Goal: Information Seeking & Learning: Learn about a topic

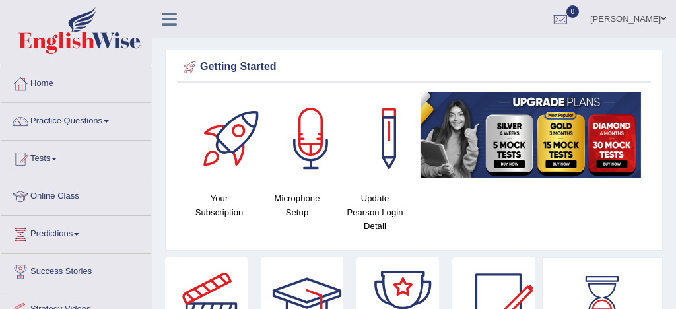
click at [92, 118] on link "Practice Questions" at bounding box center [76, 119] width 150 height 33
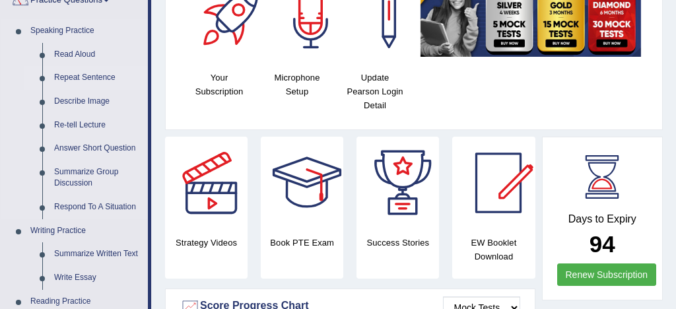
scroll to position [168, 0]
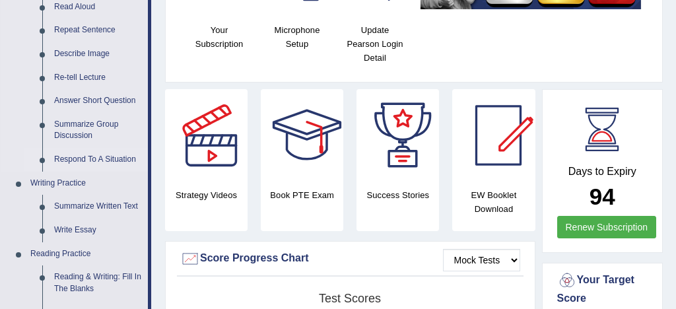
click at [125, 159] on link "Respond To A Situation" at bounding box center [98, 160] width 100 height 24
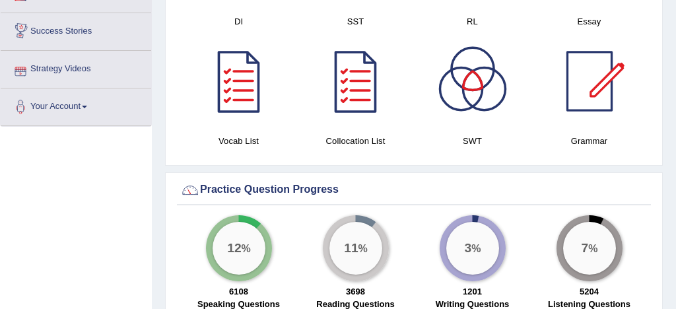
scroll to position [879, 0]
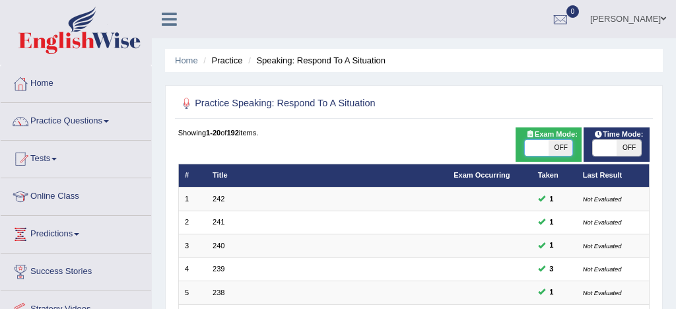
click at [541, 141] on span at bounding box center [537, 148] width 24 height 16
checkbox input "true"
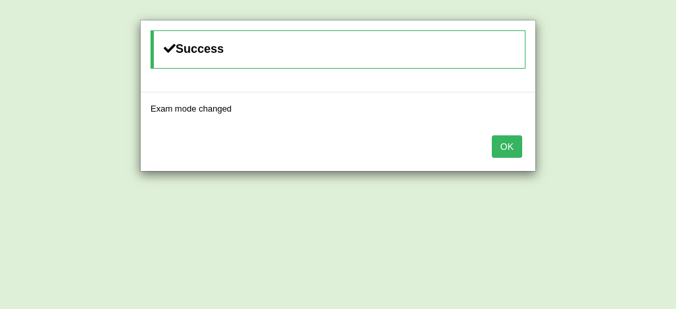
click at [508, 145] on button "OK" at bounding box center [507, 146] width 30 height 22
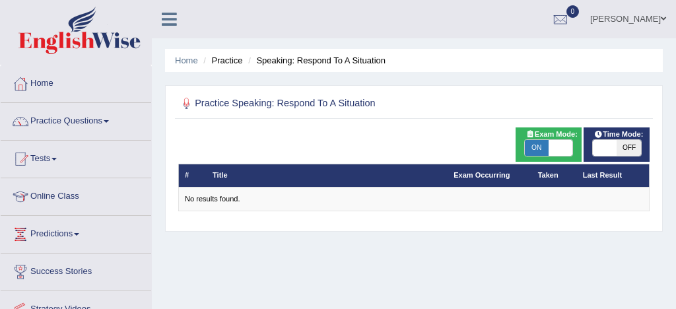
click at [539, 147] on span "ON" at bounding box center [537, 148] width 24 height 16
checkbox input "false"
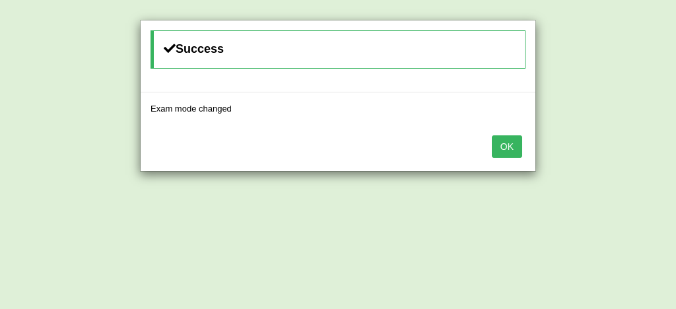
click at [512, 141] on button "OK" at bounding box center [507, 146] width 30 height 22
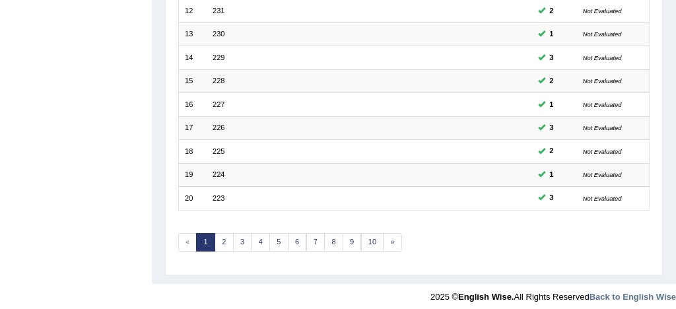
scroll to position [451, 0]
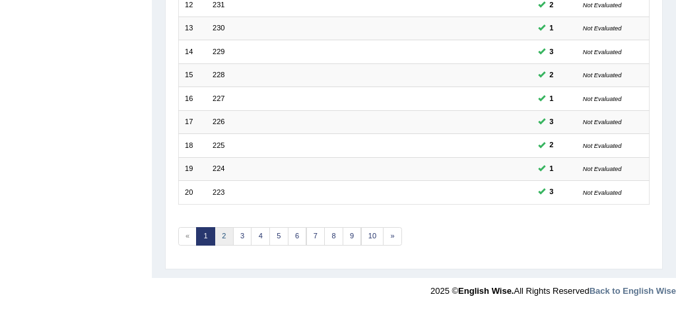
click at [221, 234] on link "2" at bounding box center [224, 236] width 19 height 18
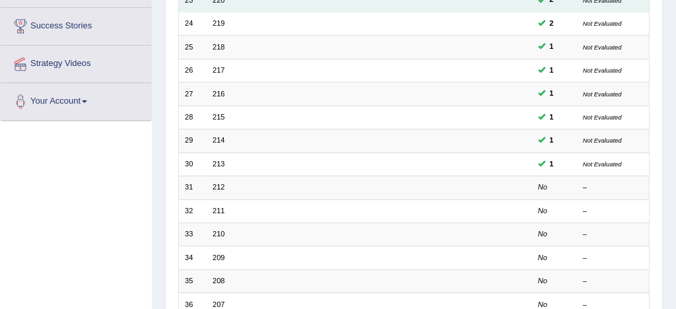
scroll to position [246, 0]
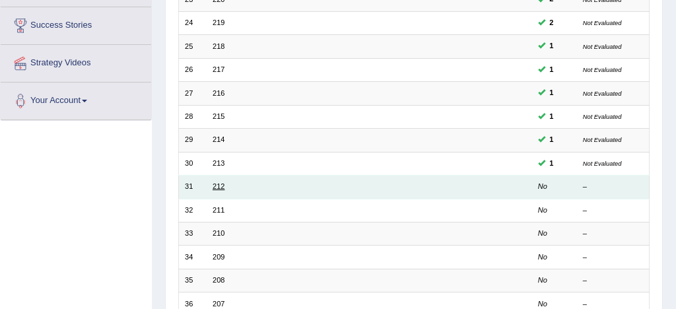
click at [223, 188] on link "212" at bounding box center [219, 186] width 12 height 8
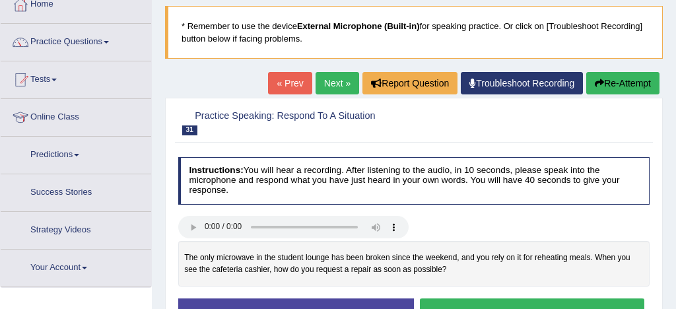
scroll to position [148, 0]
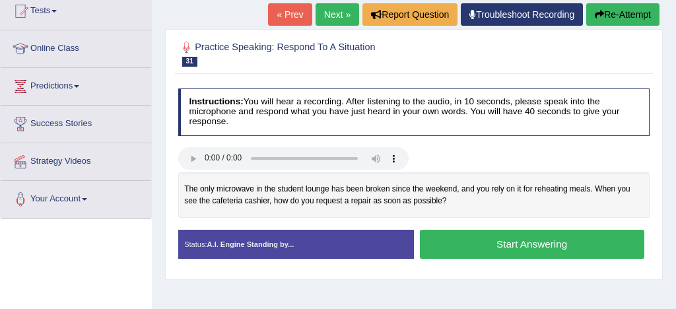
click at [482, 242] on button "Start Answering" at bounding box center [532, 244] width 224 height 28
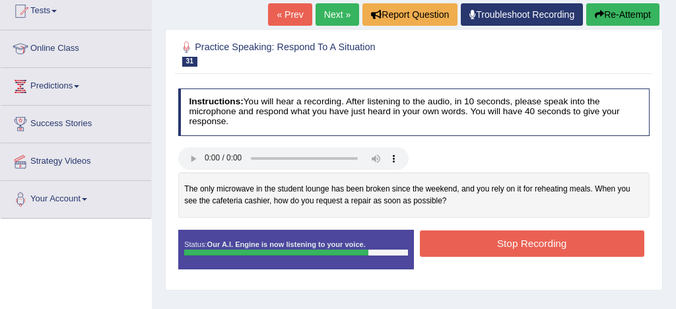
click at [490, 240] on button "Stop Recording" at bounding box center [532, 243] width 224 height 26
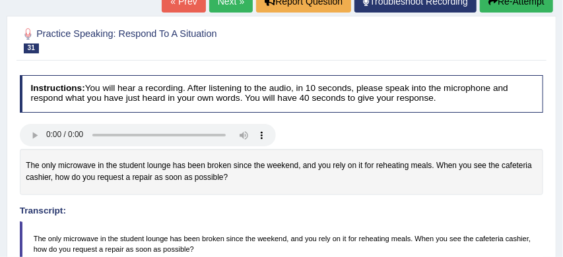
scroll to position [131, 0]
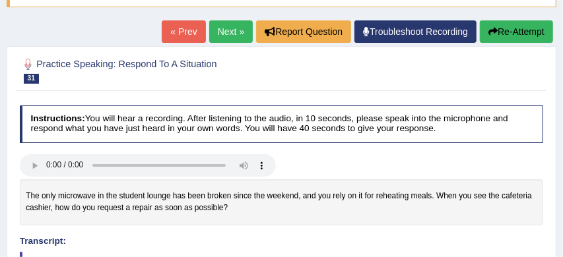
click at [524, 32] on button "Re-Attempt" at bounding box center [516, 31] width 73 height 22
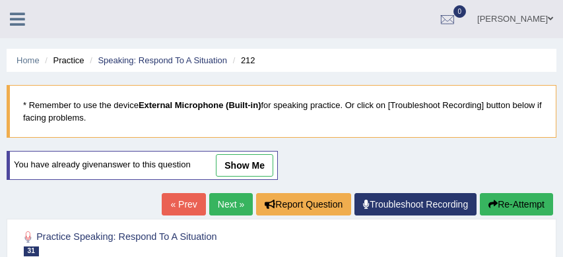
scroll to position [318, 0]
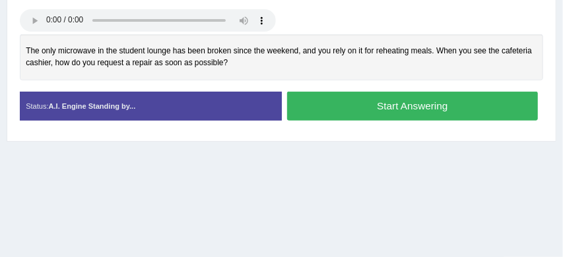
click at [386, 108] on button "Start Answering" at bounding box center [412, 106] width 251 height 28
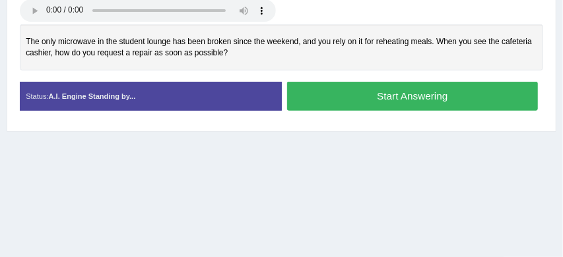
scroll to position [308, 0]
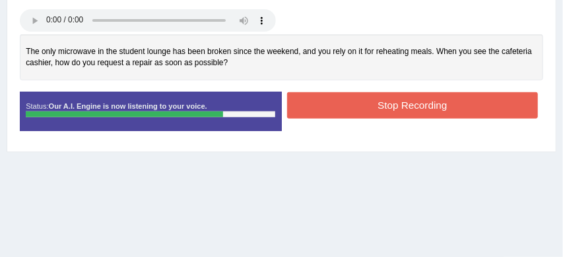
click at [389, 102] on button "Stop Recording" at bounding box center [412, 105] width 251 height 26
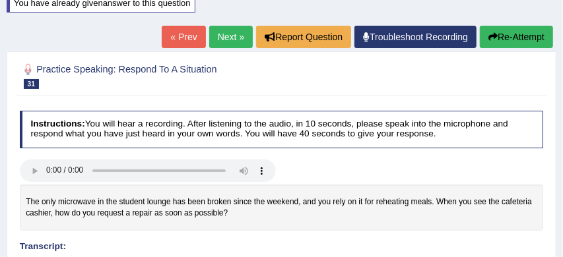
scroll to position [147, 0]
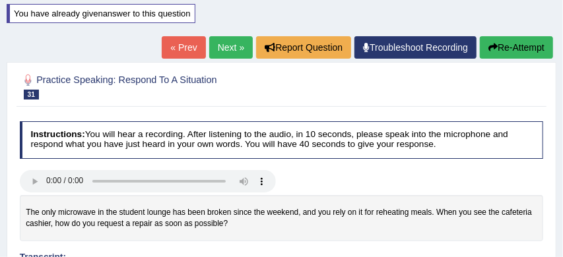
click at [521, 49] on button "Re-Attempt" at bounding box center [516, 47] width 73 height 22
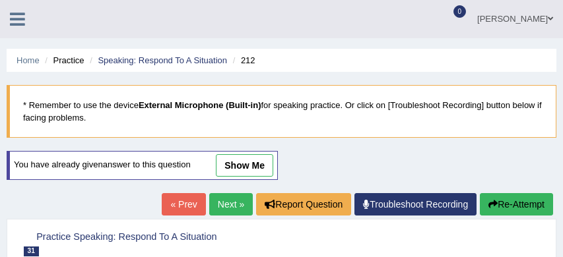
scroll to position [216, 0]
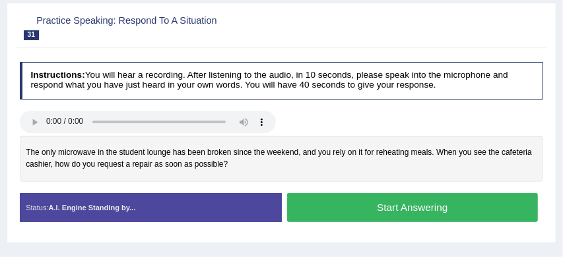
click at [403, 207] on button "Start Answering" at bounding box center [412, 207] width 251 height 28
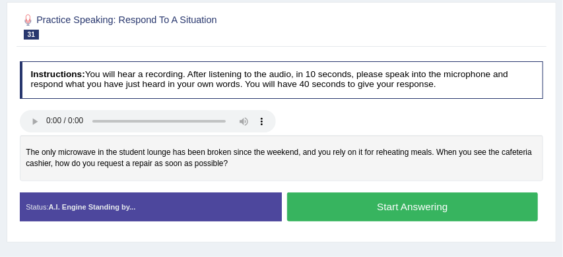
click at [403, 207] on button "Start Answering" at bounding box center [412, 207] width 251 height 28
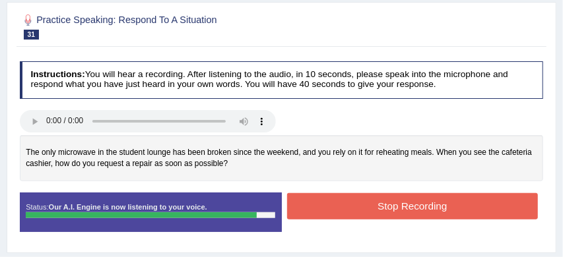
click at [353, 207] on button "Stop Recording" at bounding box center [412, 206] width 251 height 26
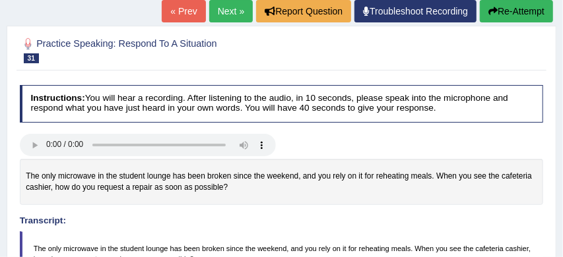
scroll to position [182, 0]
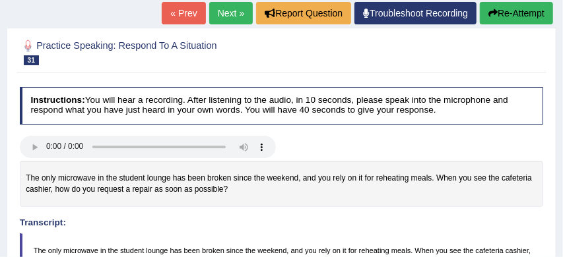
click at [226, 11] on link "Next »" at bounding box center [231, 13] width 44 height 22
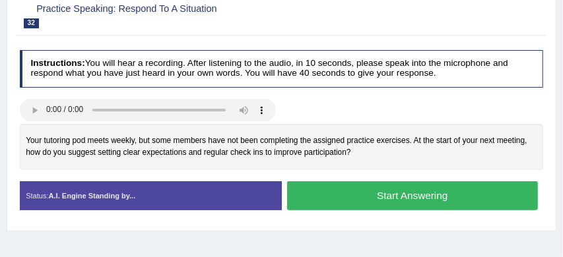
scroll to position [187, 0]
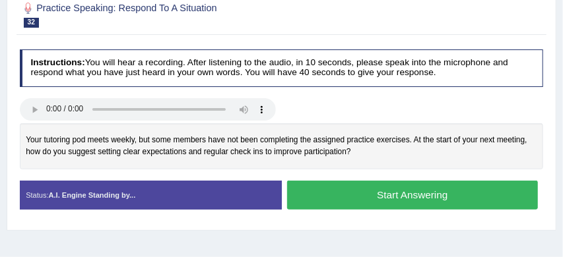
click at [365, 198] on button "Start Answering" at bounding box center [412, 195] width 251 height 28
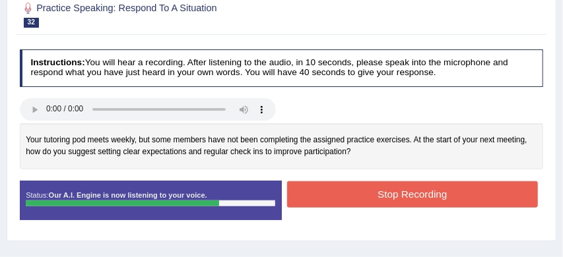
click at [352, 193] on button "Stop Recording" at bounding box center [412, 195] width 251 height 26
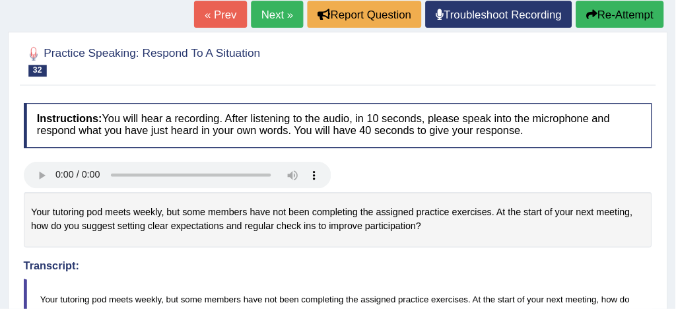
scroll to position [150, 0]
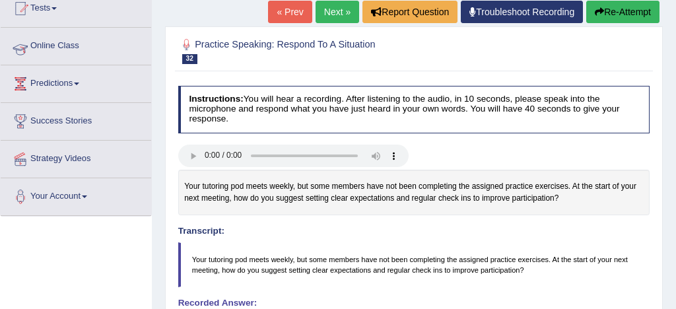
click at [68, 46] on link "Online Class" at bounding box center [76, 44] width 150 height 33
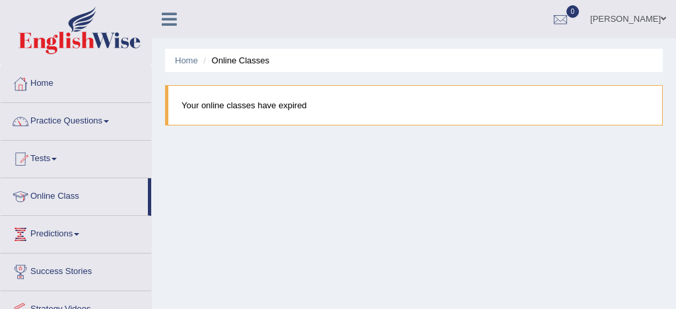
click at [90, 119] on link "Practice Questions" at bounding box center [76, 119] width 150 height 33
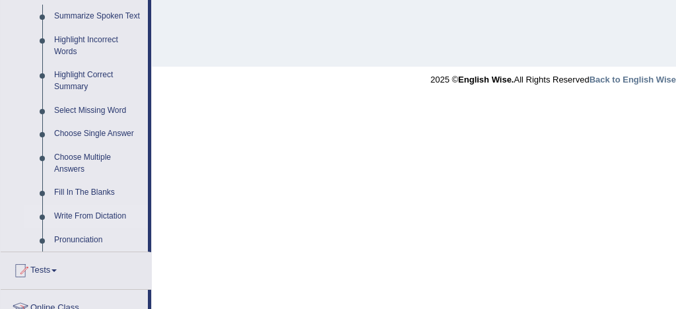
scroll to position [594, 0]
click at [82, 226] on link "Write From Dictation" at bounding box center [98, 216] width 100 height 24
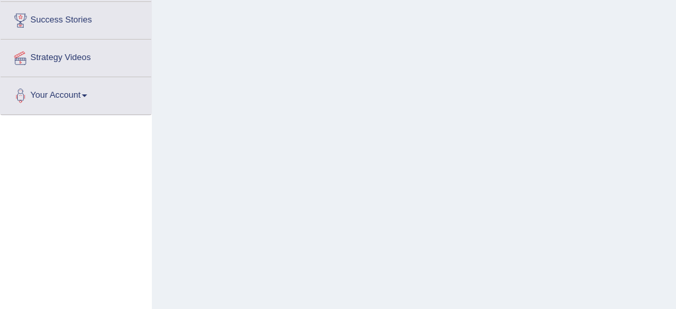
scroll to position [166, 0]
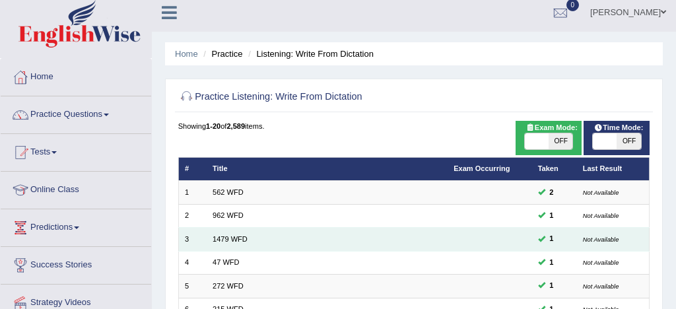
scroll to position [6, 0]
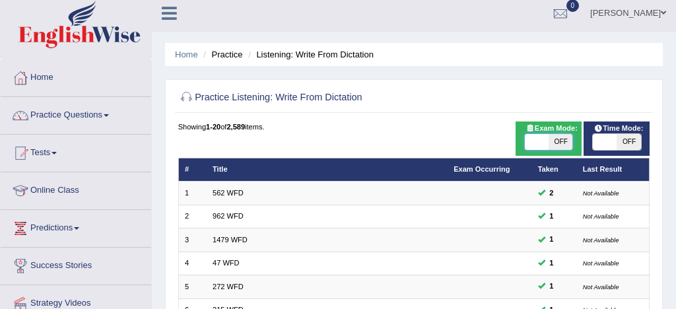
click at [531, 143] on span at bounding box center [537, 142] width 24 height 16
checkbox input "true"
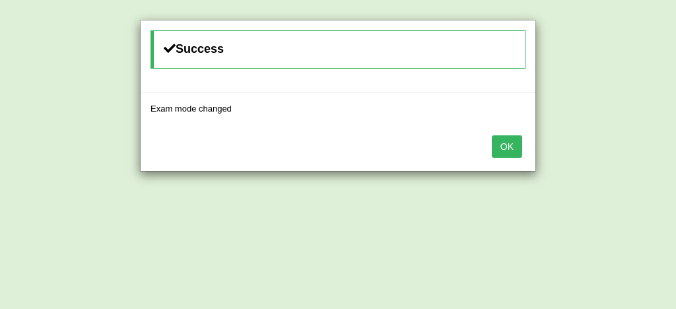
click at [511, 149] on button "OK" at bounding box center [507, 146] width 30 height 22
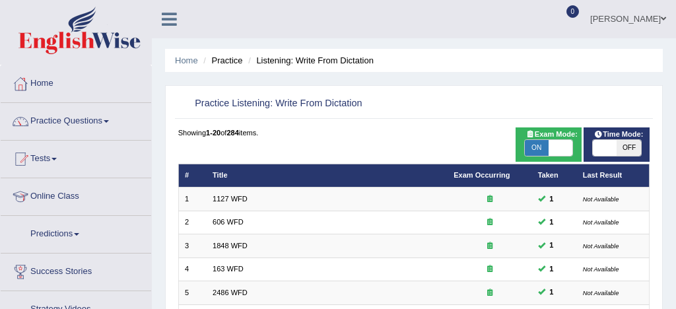
scroll to position [451, 0]
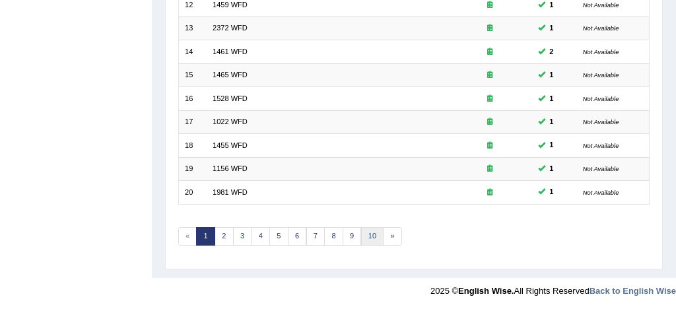
click at [374, 233] on link "10" at bounding box center [372, 236] width 23 height 18
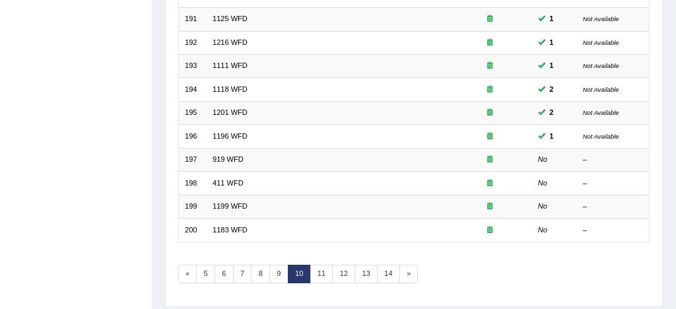
scroll to position [414, 0]
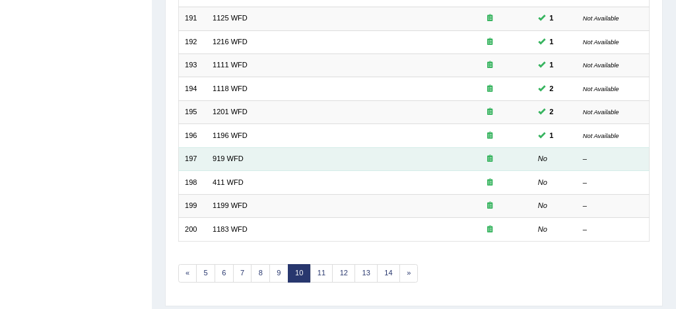
click at [197, 157] on td "197" at bounding box center [192, 158] width 28 height 23
click at [230, 160] on link "919 WFD" at bounding box center [228, 158] width 31 height 8
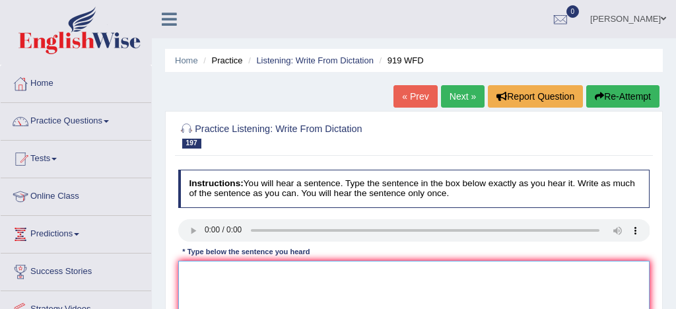
click at [213, 275] on textarea at bounding box center [414, 315] width 472 height 109
click at [261, 275] on textarea "The library hole holes collect" at bounding box center [414, 315] width 472 height 109
click at [354, 277] on textarea "The library hole holes is a sustinable collect" at bounding box center [414, 315] width 472 height 109
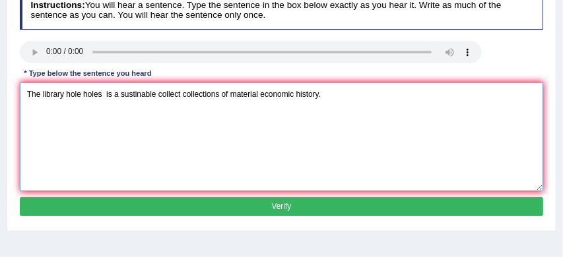
scroll to position [180, 0]
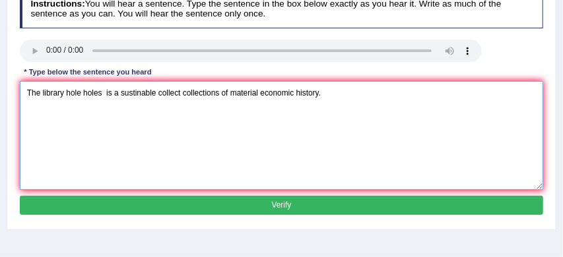
type textarea "The library hole holes is a sustinable collect collections of material economic…"
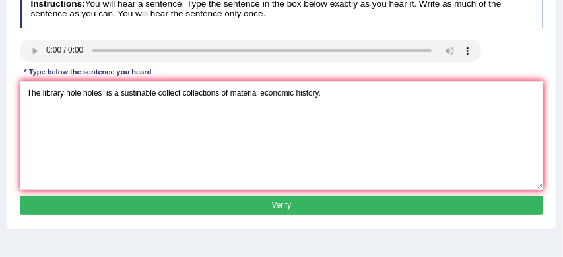
click at [403, 210] on button "Verify" at bounding box center [282, 205] width 524 height 19
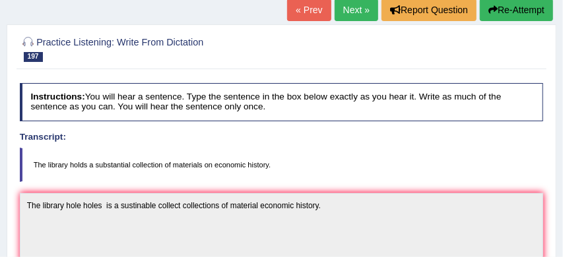
scroll to position [82, 0]
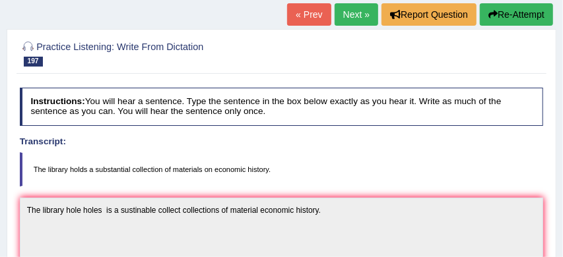
click at [347, 10] on link "Next »" at bounding box center [357, 14] width 44 height 22
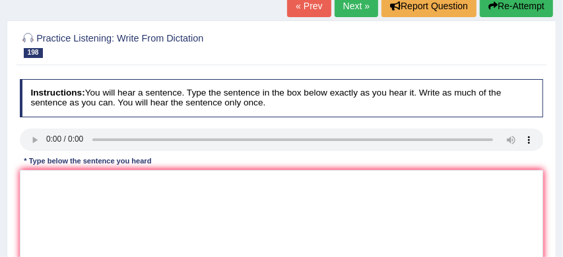
scroll to position [100, 0]
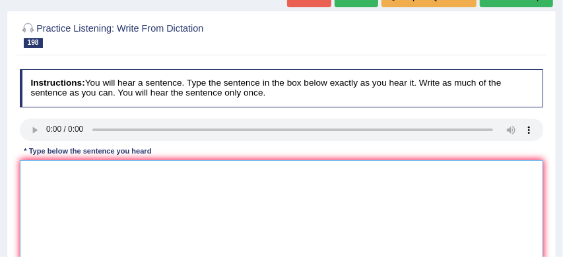
click at [40, 170] on textarea at bounding box center [282, 214] width 524 height 109
click at [170, 174] on textarea "The ireland is located on a the south end of bay." at bounding box center [282, 214] width 524 height 109
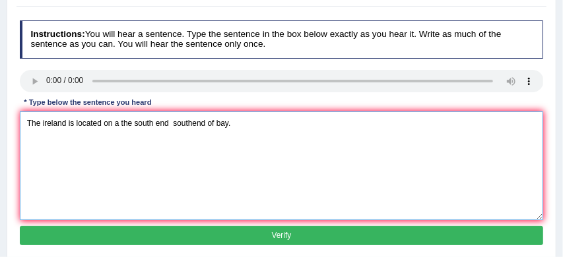
scroll to position [168, 0]
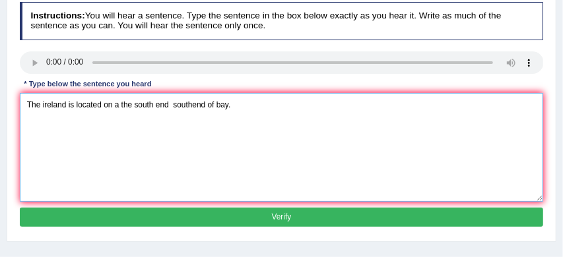
type textarea "The ireland is located on a the south end southend of bay."
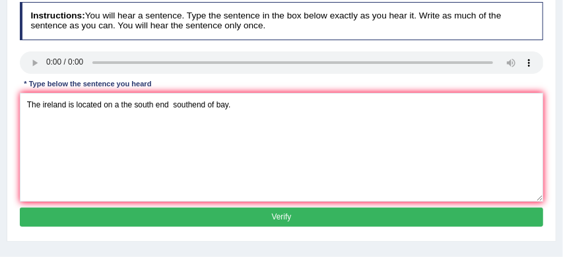
click at [261, 218] on button "Verify" at bounding box center [282, 217] width 524 height 19
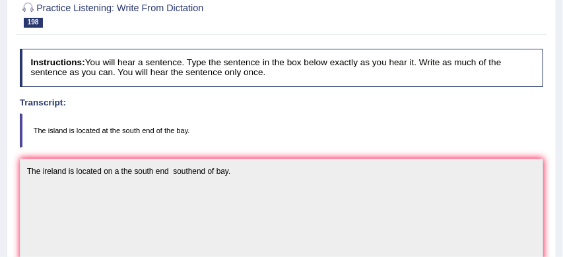
scroll to position [86, 0]
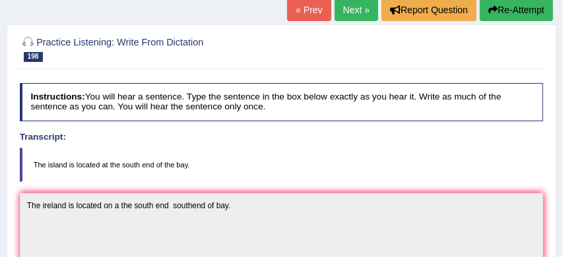
click at [525, 7] on button "Re-Attempt" at bounding box center [516, 10] width 73 height 22
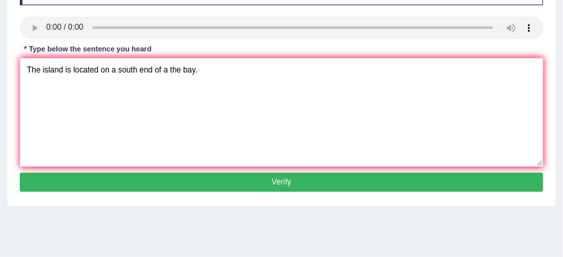
scroll to position [228, 0]
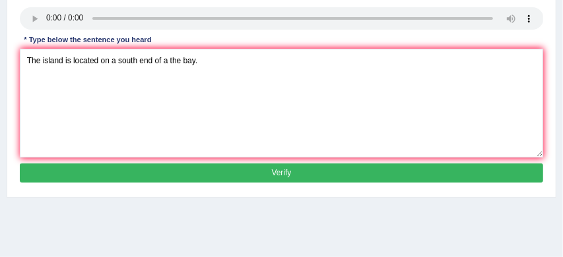
type textarea "The island is located on a south end of a the bay."
click at [163, 183] on button "Verify" at bounding box center [282, 173] width 524 height 19
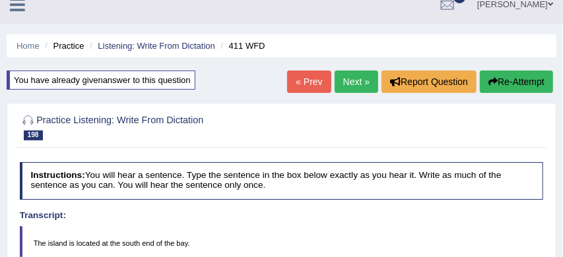
scroll to position [13, 0]
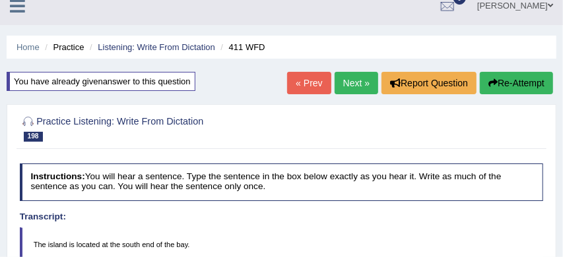
click at [350, 80] on link "Next »" at bounding box center [357, 83] width 44 height 22
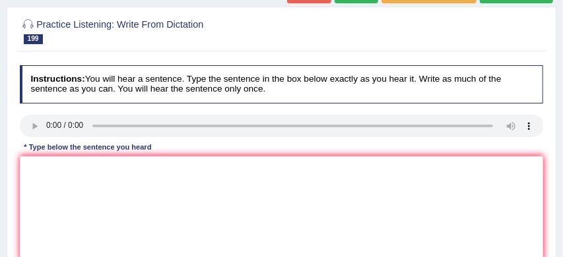
scroll to position [107, 0]
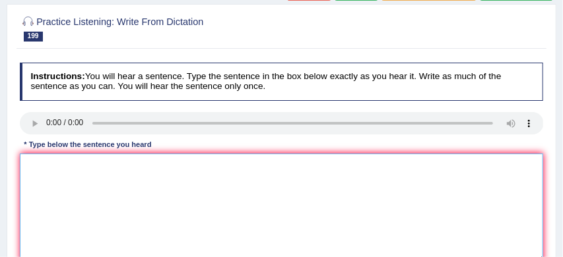
click at [49, 164] on textarea at bounding box center [282, 208] width 524 height 109
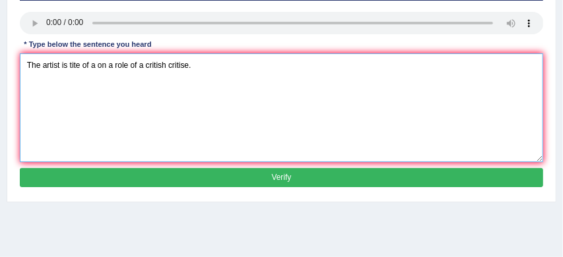
scroll to position [213, 0]
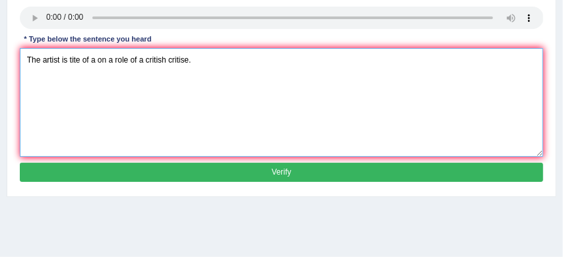
type textarea "The artist is tite of a on a role of a critish critise."
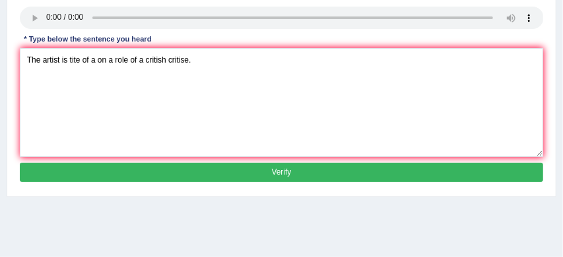
click at [154, 173] on button "Verify" at bounding box center [282, 172] width 524 height 19
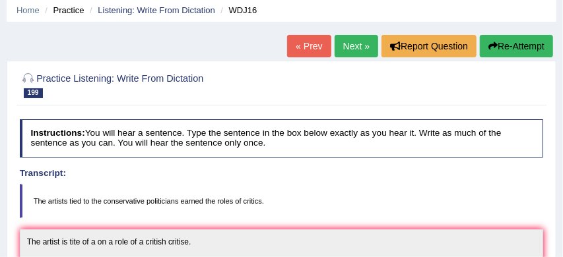
scroll to position [46, 0]
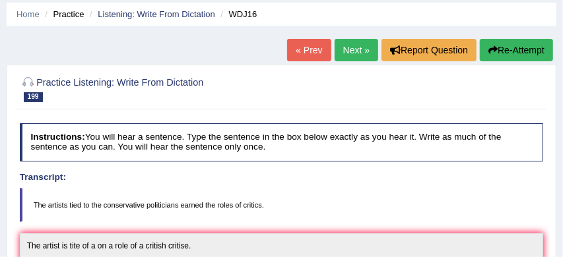
click at [350, 50] on link "Next »" at bounding box center [357, 50] width 44 height 22
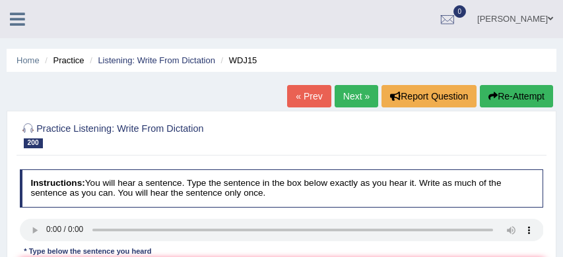
scroll to position [67, 0]
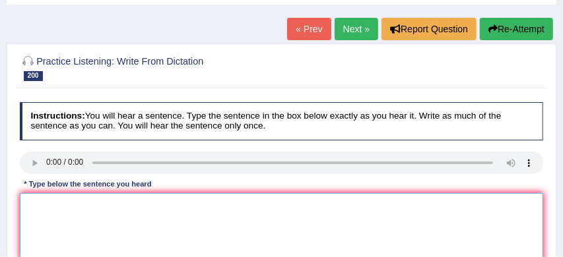
click at [49, 199] on textarea at bounding box center [282, 247] width 524 height 109
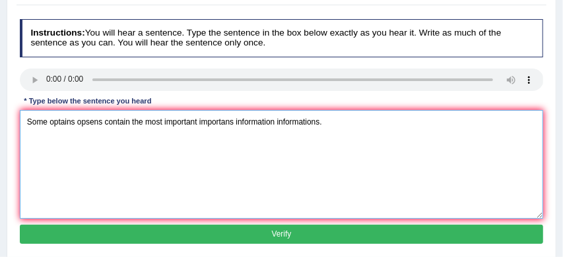
scroll to position [165, 0]
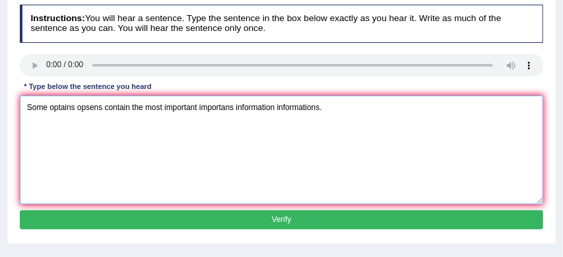
type textarea "Some optains opsens contain the most important importans information informatio…"
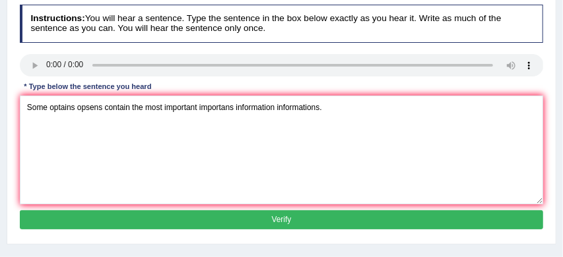
click at [226, 221] on button "Verify" at bounding box center [282, 220] width 524 height 19
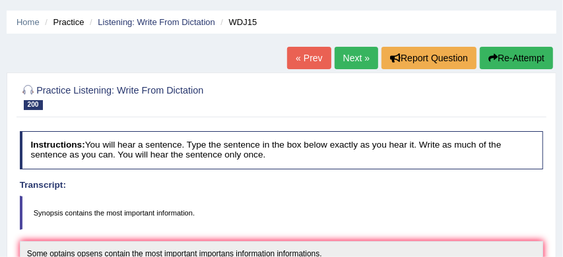
scroll to position [38, 0]
click at [527, 54] on button "Re-Attempt" at bounding box center [516, 58] width 73 height 22
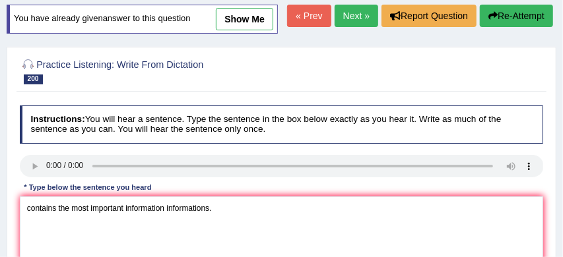
click at [24, 235] on textarea "contains the most important information informations." at bounding box center [282, 251] width 524 height 109
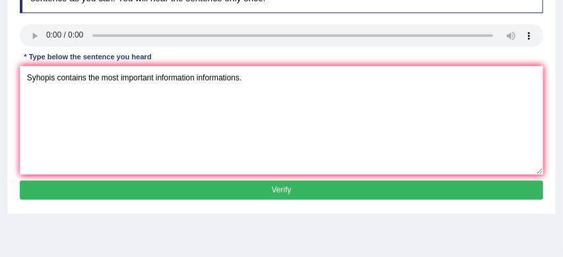
scroll to position [234, 0]
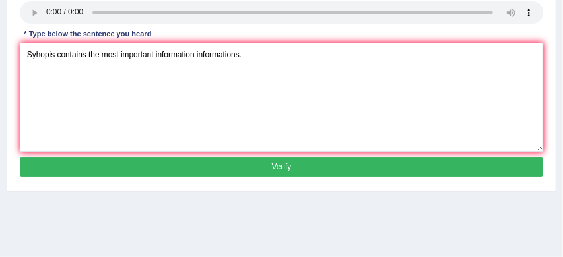
type textarea "Syhopis contains the most important information informations."
click at [265, 177] on button "Verify" at bounding box center [282, 167] width 524 height 19
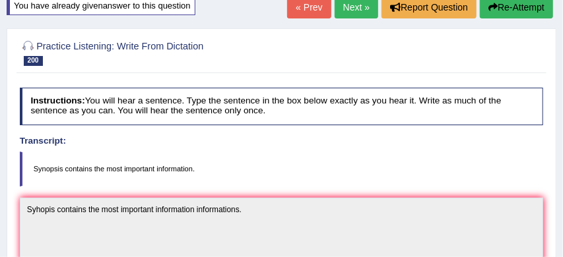
scroll to position [63, 0]
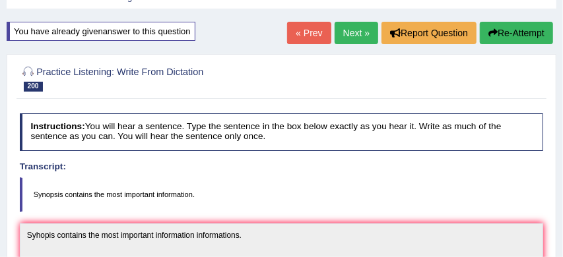
click at [353, 34] on link "Next »" at bounding box center [357, 33] width 44 height 22
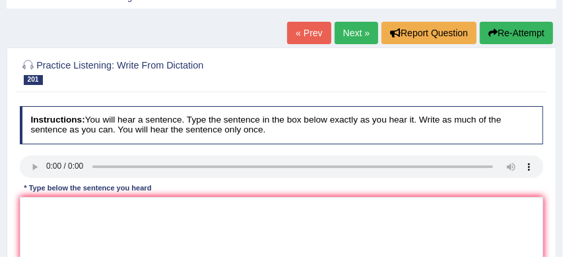
scroll to position [70, 0]
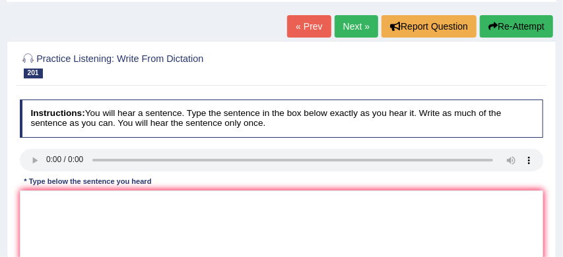
click at [30, 144] on div "Instructions: You will hear a sentence. Type the sentence in the box below exac…" at bounding box center [281, 214] width 529 height 240
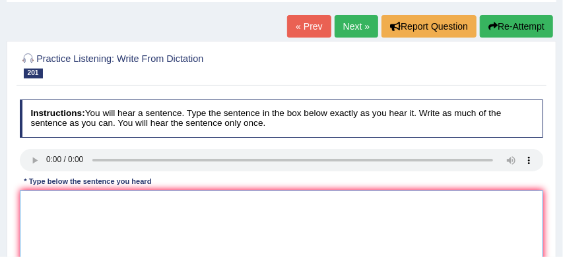
click at [38, 203] on textarea at bounding box center [282, 245] width 524 height 109
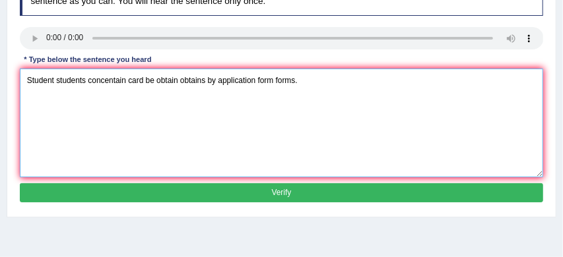
scroll to position [195, 0]
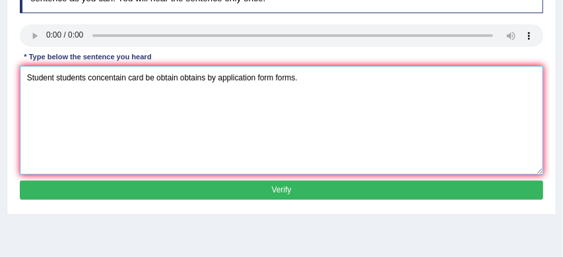
type textarea "Student students concentain card be obtain obtains by application form forms."
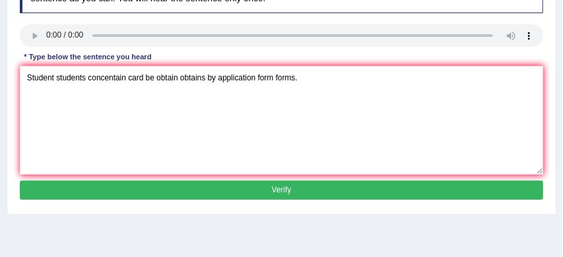
click at [222, 193] on button "Verify" at bounding box center [282, 190] width 524 height 19
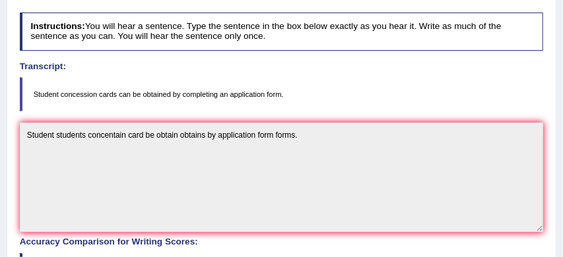
scroll to position [156, 0]
